Goal: Task Accomplishment & Management: Use online tool/utility

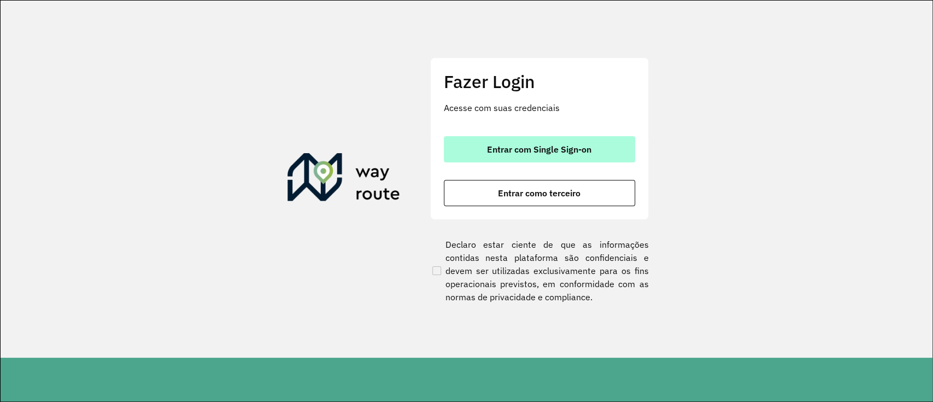
click at [577, 140] on button "Entrar com Single Sign-on" at bounding box center [539, 149] width 191 height 26
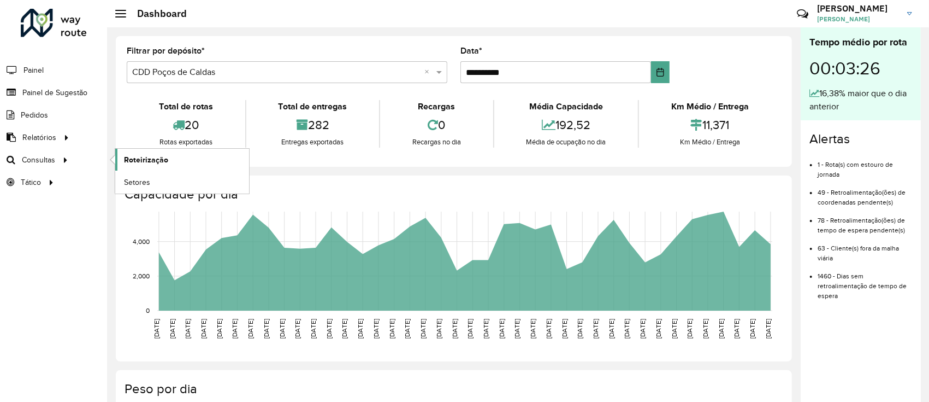
click at [173, 165] on link "Roteirização" at bounding box center [182, 160] width 134 height 22
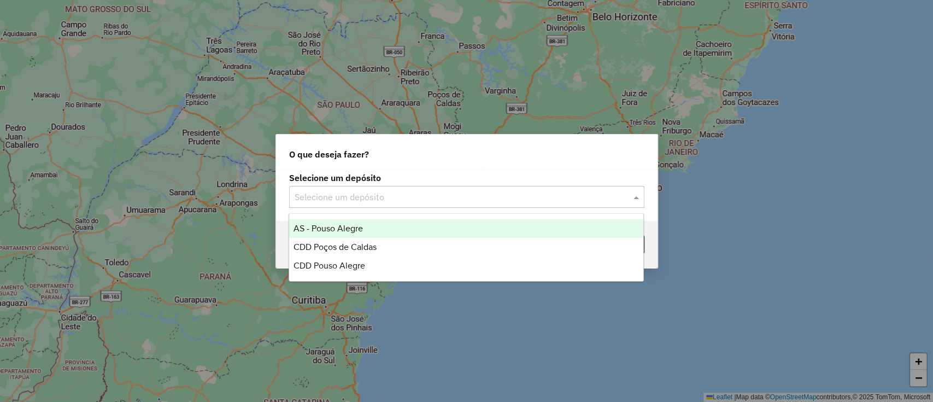
click at [393, 205] on div "Selecione um depósito" at bounding box center [466, 197] width 355 height 22
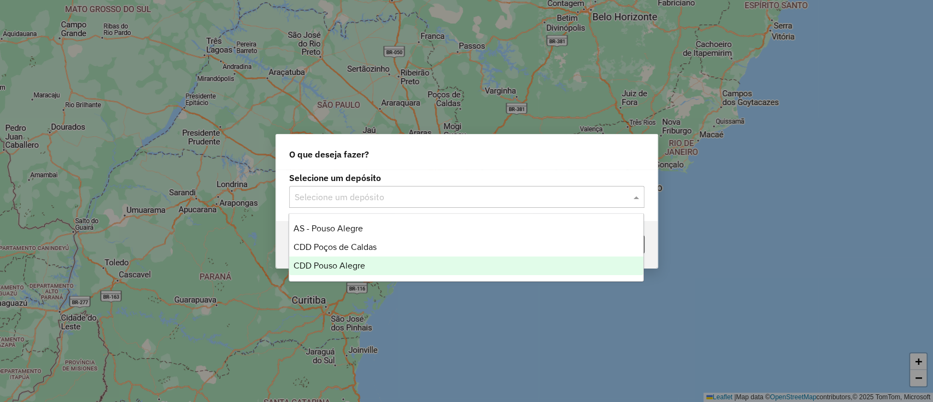
click at [368, 269] on div "CDD Pouso Alegre" at bounding box center [466, 265] width 354 height 19
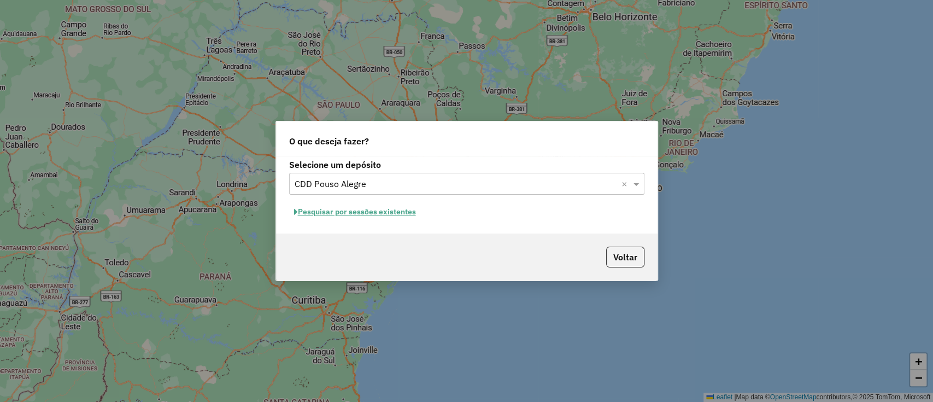
click at [373, 214] on button "Pesquisar por sessões existentes" at bounding box center [355, 211] width 132 height 17
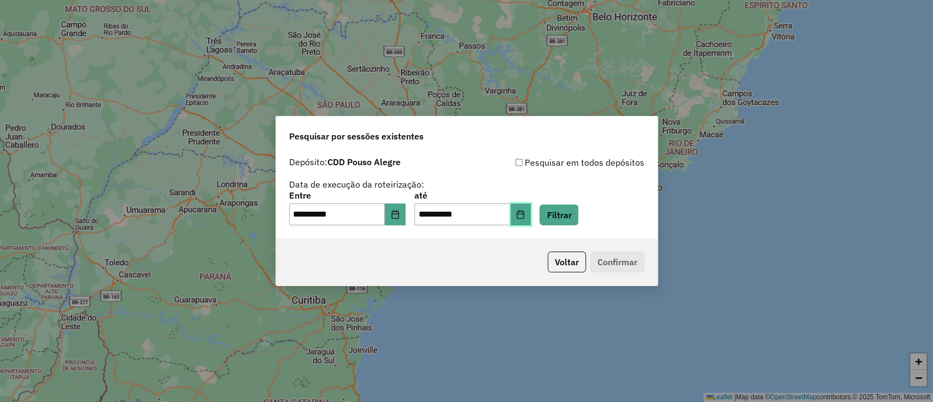
click at [525, 217] on icon "Choose Date" at bounding box center [520, 214] width 9 height 9
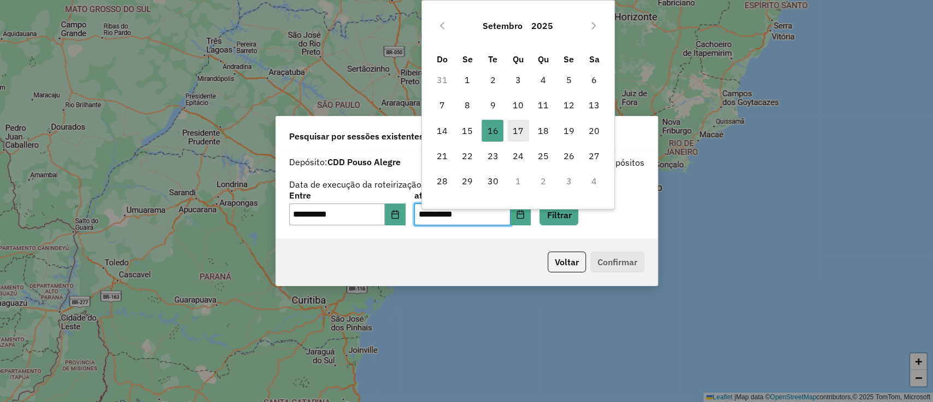
click at [515, 125] on span "17" at bounding box center [518, 131] width 22 height 22
type input "**********"
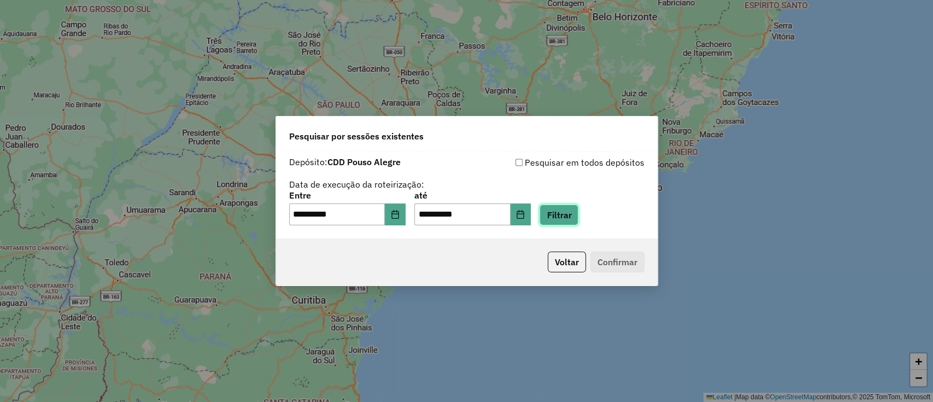
click at [578, 221] on button "Filtrar" at bounding box center [558, 214] width 39 height 21
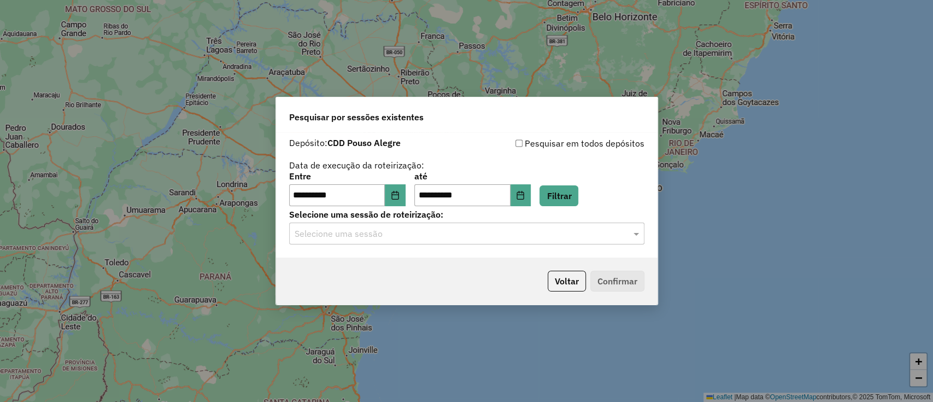
click at [473, 239] on input "text" at bounding box center [455, 233] width 322 height 13
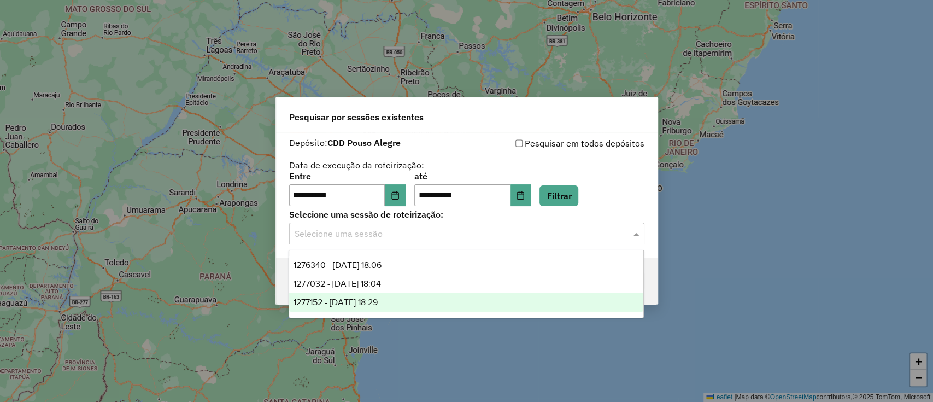
click at [461, 296] on div "1277152 - 17/09/2025 18:29" at bounding box center [466, 302] width 354 height 19
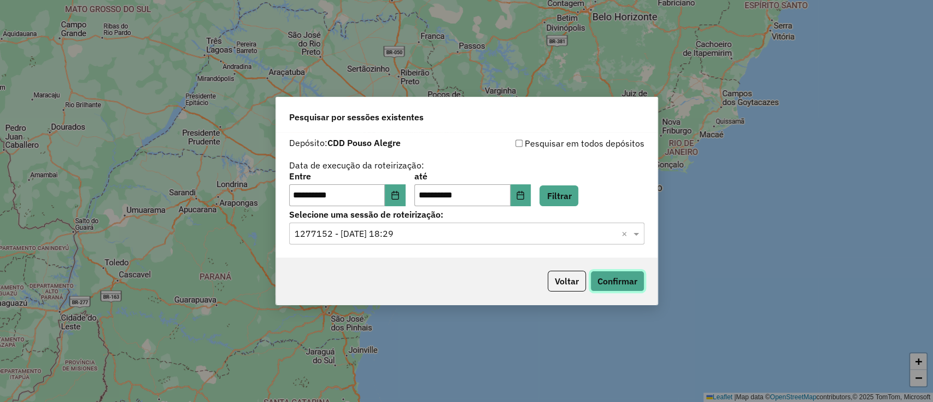
click at [602, 282] on button "Confirmar" at bounding box center [617, 280] width 54 height 21
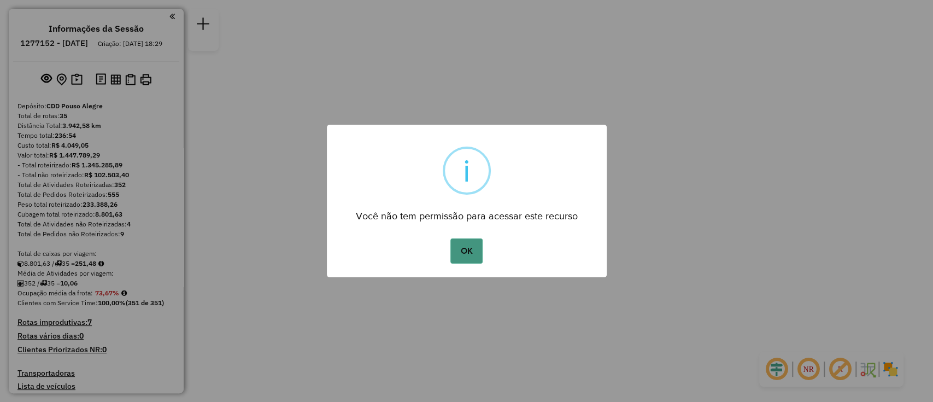
click at [466, 259] on button "OK" at bounding box center [466, 250] width 32 height 25
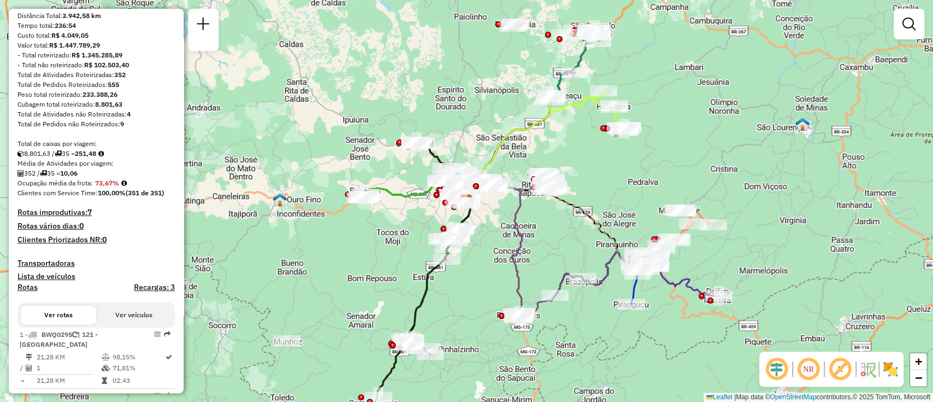
scroll to position [110, 0]
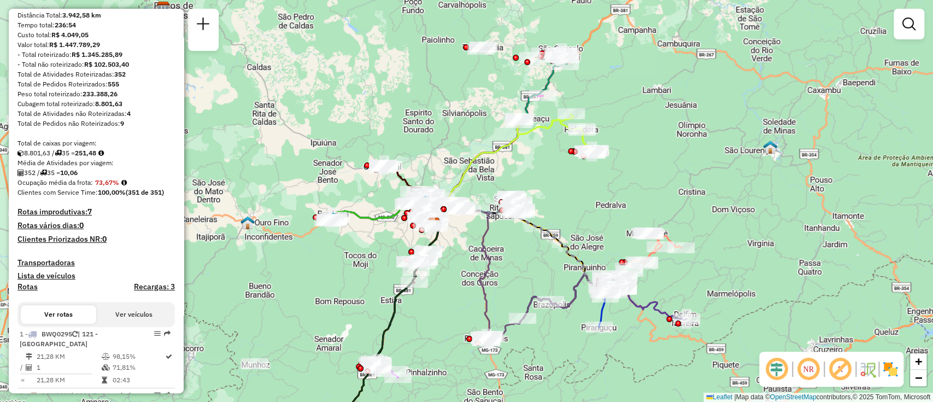
drag, startPoint x: 521, startPoint y: 102, endPoint x: 489, endPoint y: 125, distance: 39.6
click at [489, 125] on div "Janela de atendimento Grade de atendimento Capacidade Transportadoras Veículos …" at bounding box center [466, 201] width 933 height 402
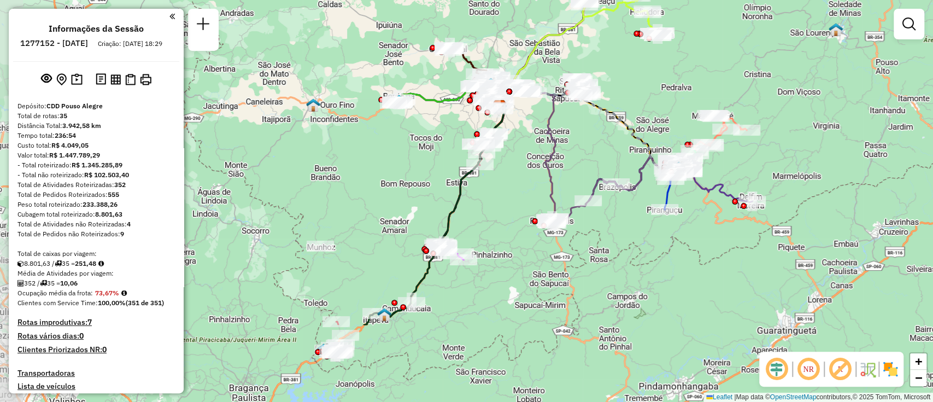
drag, startPoint x: 397, startPoint y: 225, endPoint x: 463, endPoint y: 107, distance: 134.5
click at [463, 107] on div "Janela de atendimento Grade de atendimento Capacidade Transportadoras Veículos …" at bounding box center [466, 201] width 933 height 402
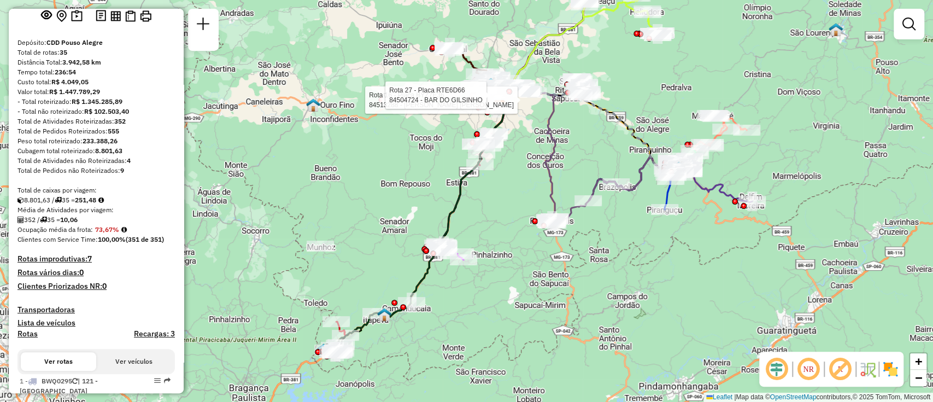
scroll to position [64, 0]
click at [352, 267] on div "Rota 16 - Placa BYZ7E36 84513288 - RENATA CASTRO VIANA Rota 27 - Placa RTE6D66 …" at bounding box center [466, 201] width 933 height 402
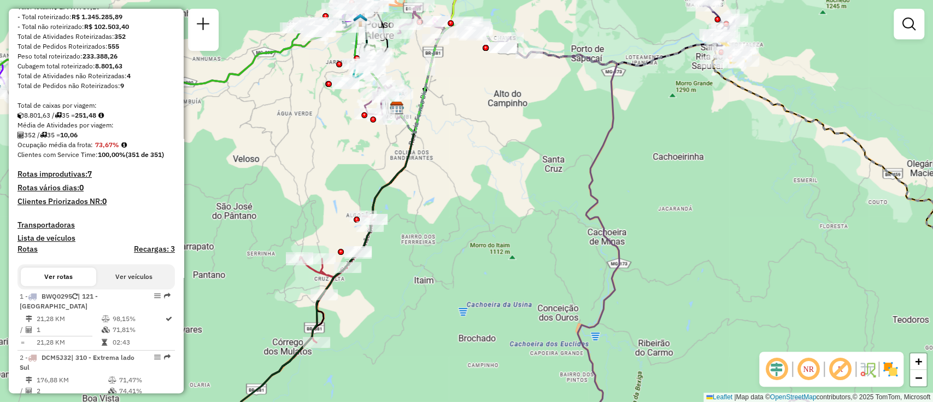
scroll to position [0, 0]
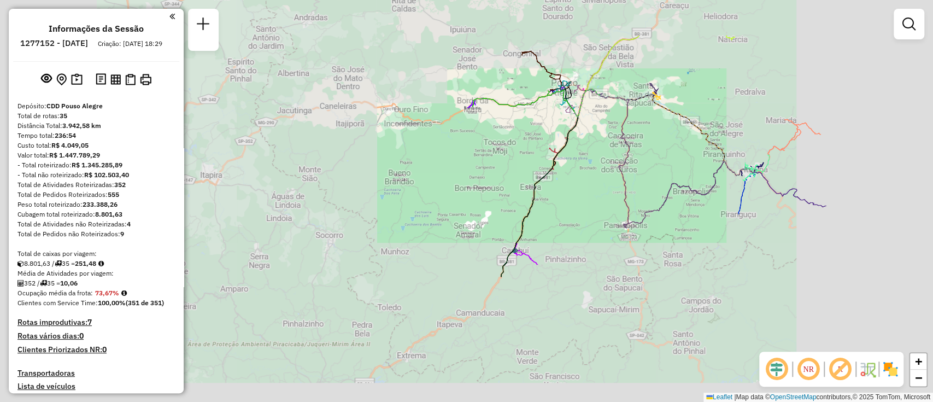
click at [632, 112] on div "Janela de atendimento Grade de atendimento Capacidade Transportadoras Veículos …" at bounding box center [466, 201] width 933 height 402
